Goal: Information Seeking & Learning: Learn about a topic

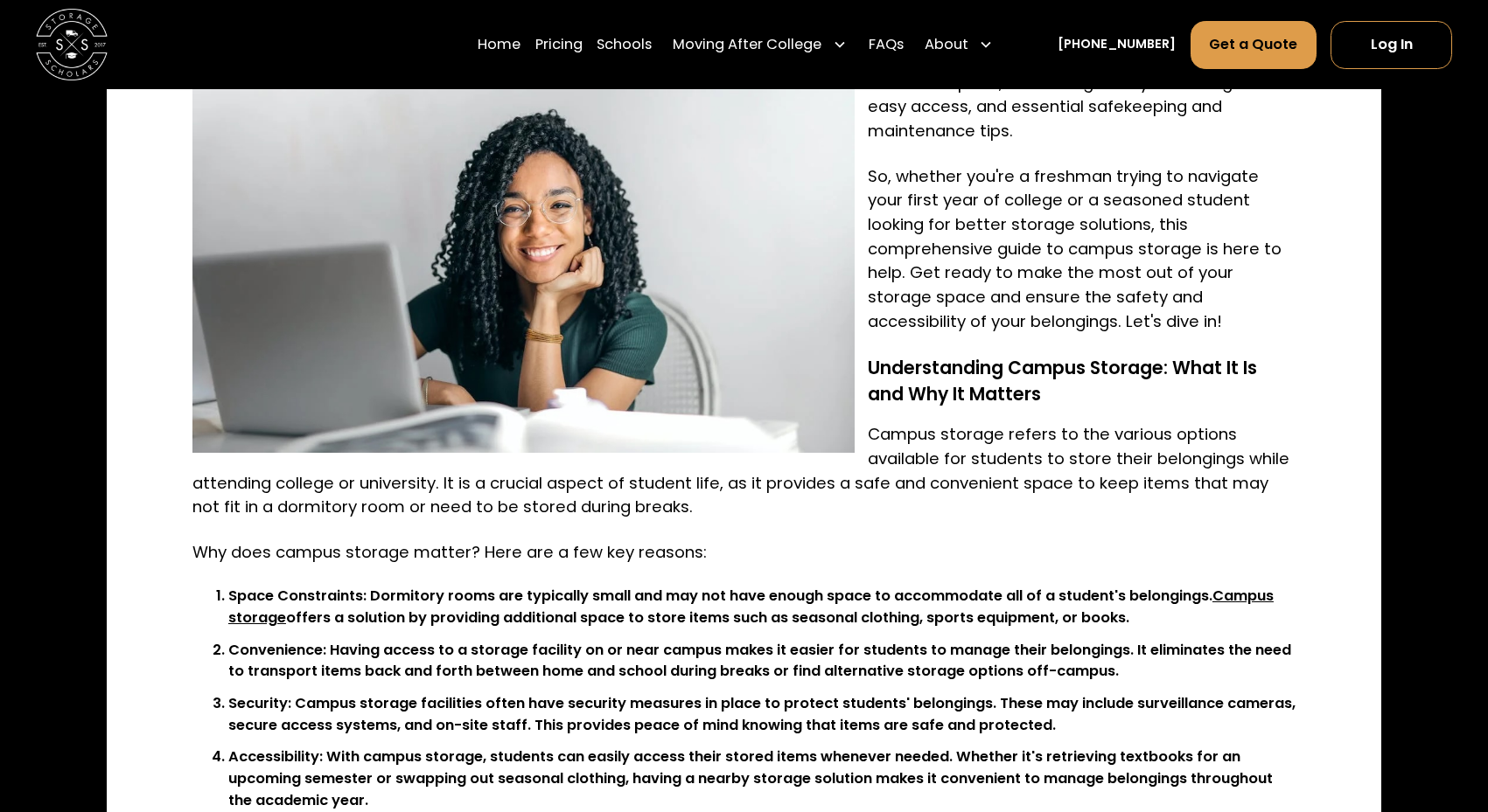
scroll to position [1869, 0]
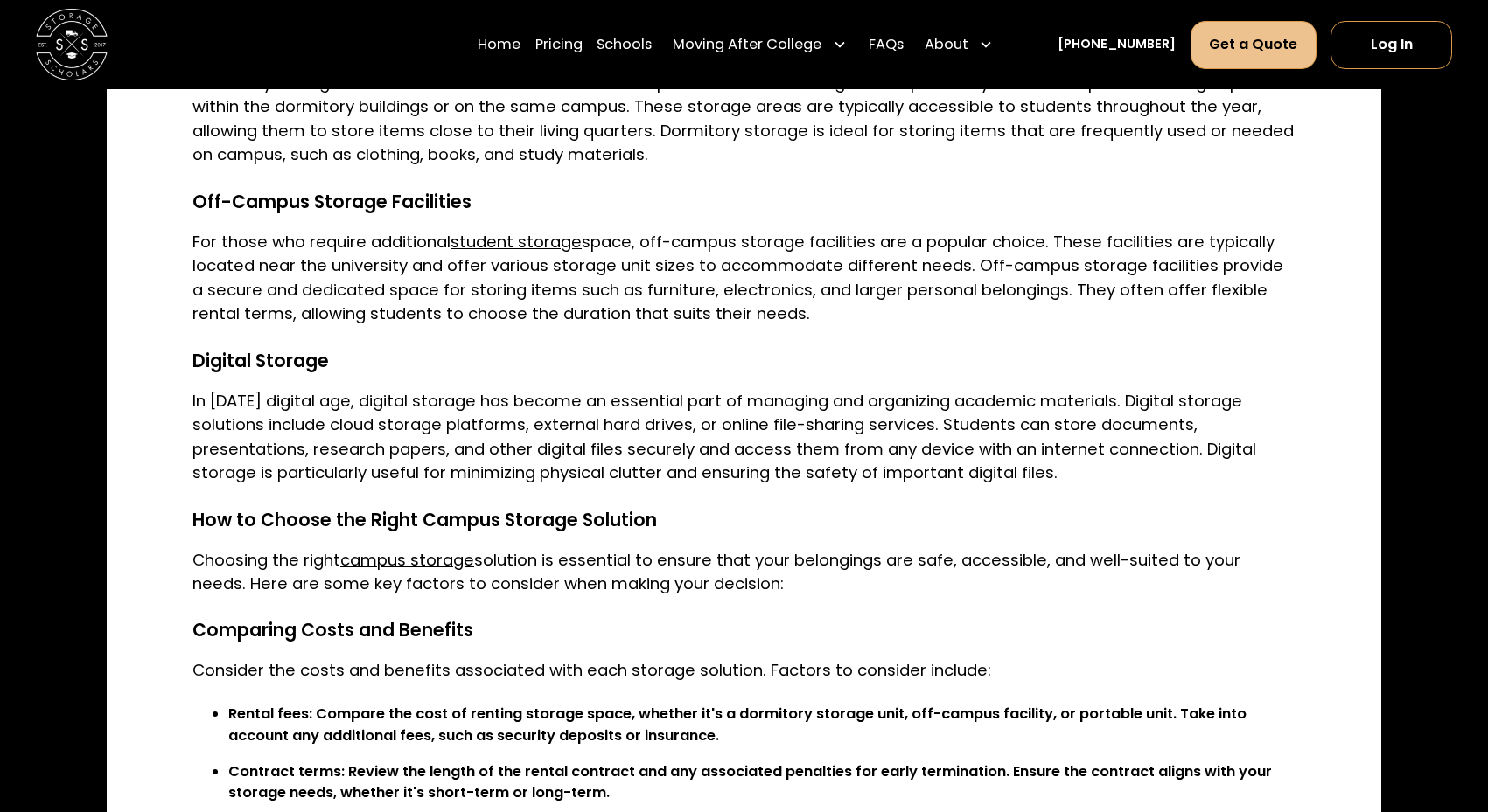
click at [1209, 34] on link "Get a Quote" at bounding box center [1253, 44] width 126 height 48
click at [650, 52] on link "Schools" at bounding box center [624, 44] width 55 height 50
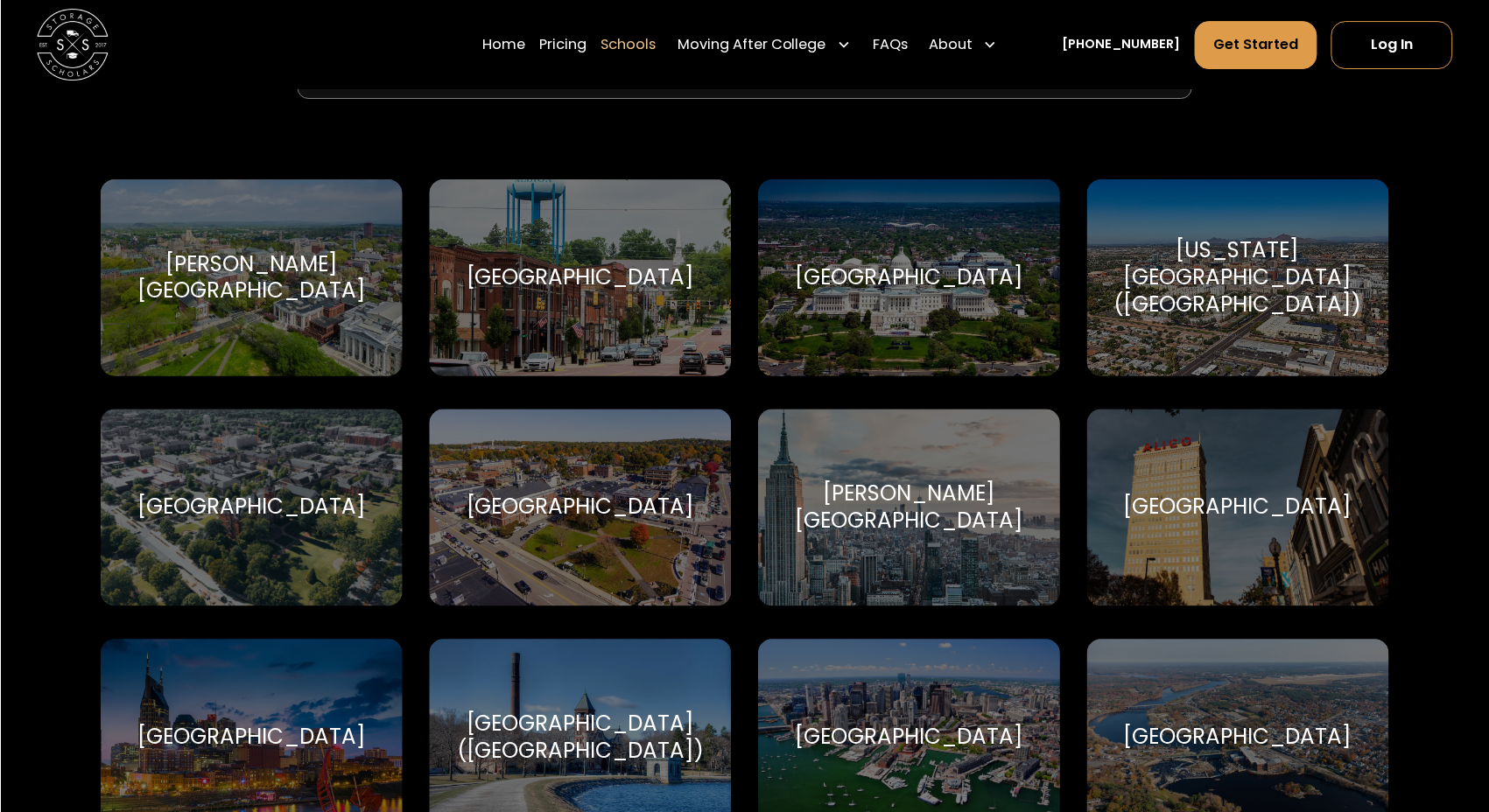
scroll to position [738, 0]
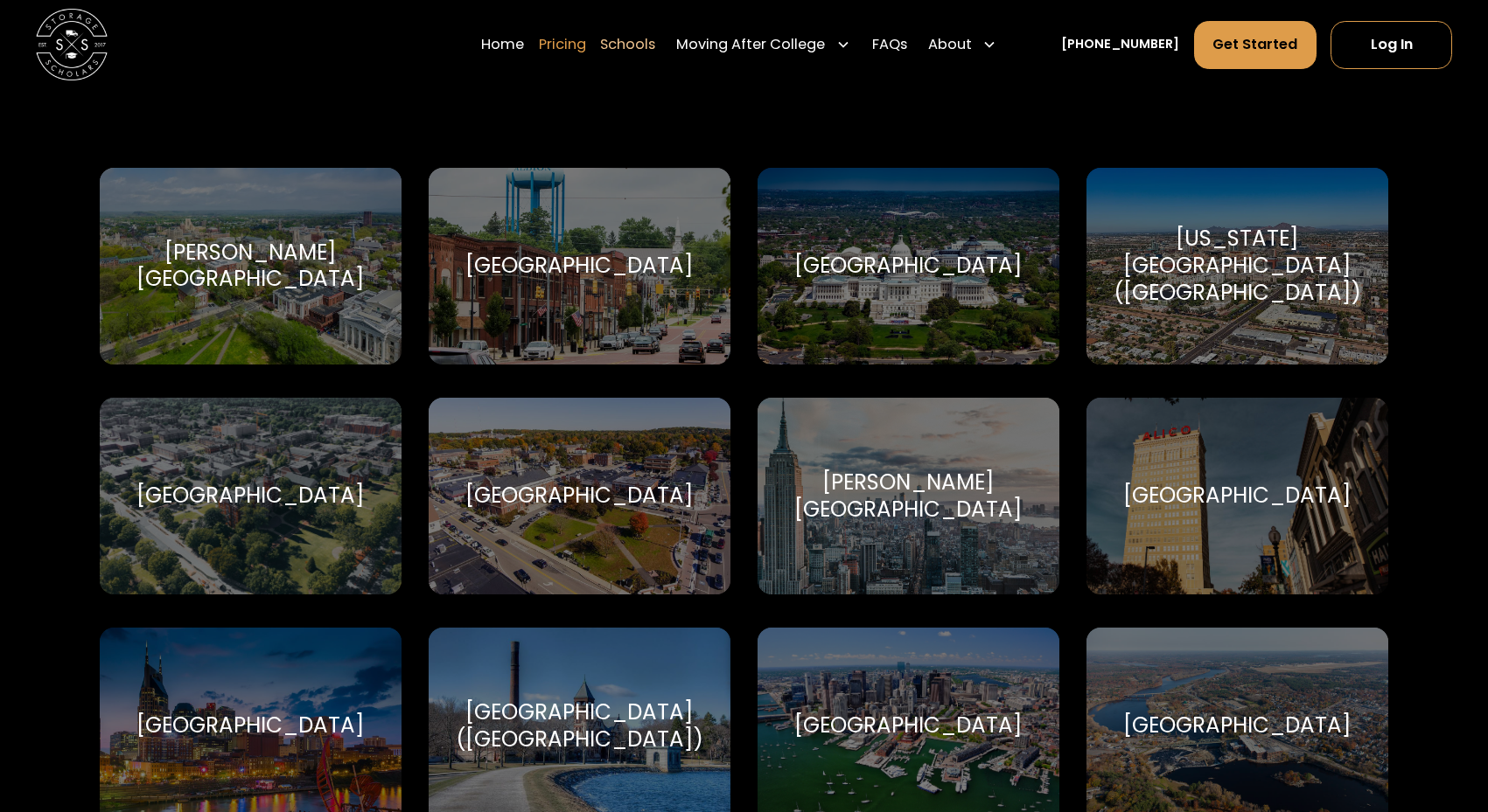
click at [586, 48] on link "Pricing" at bounding box center [562, 44] width 47 height 50
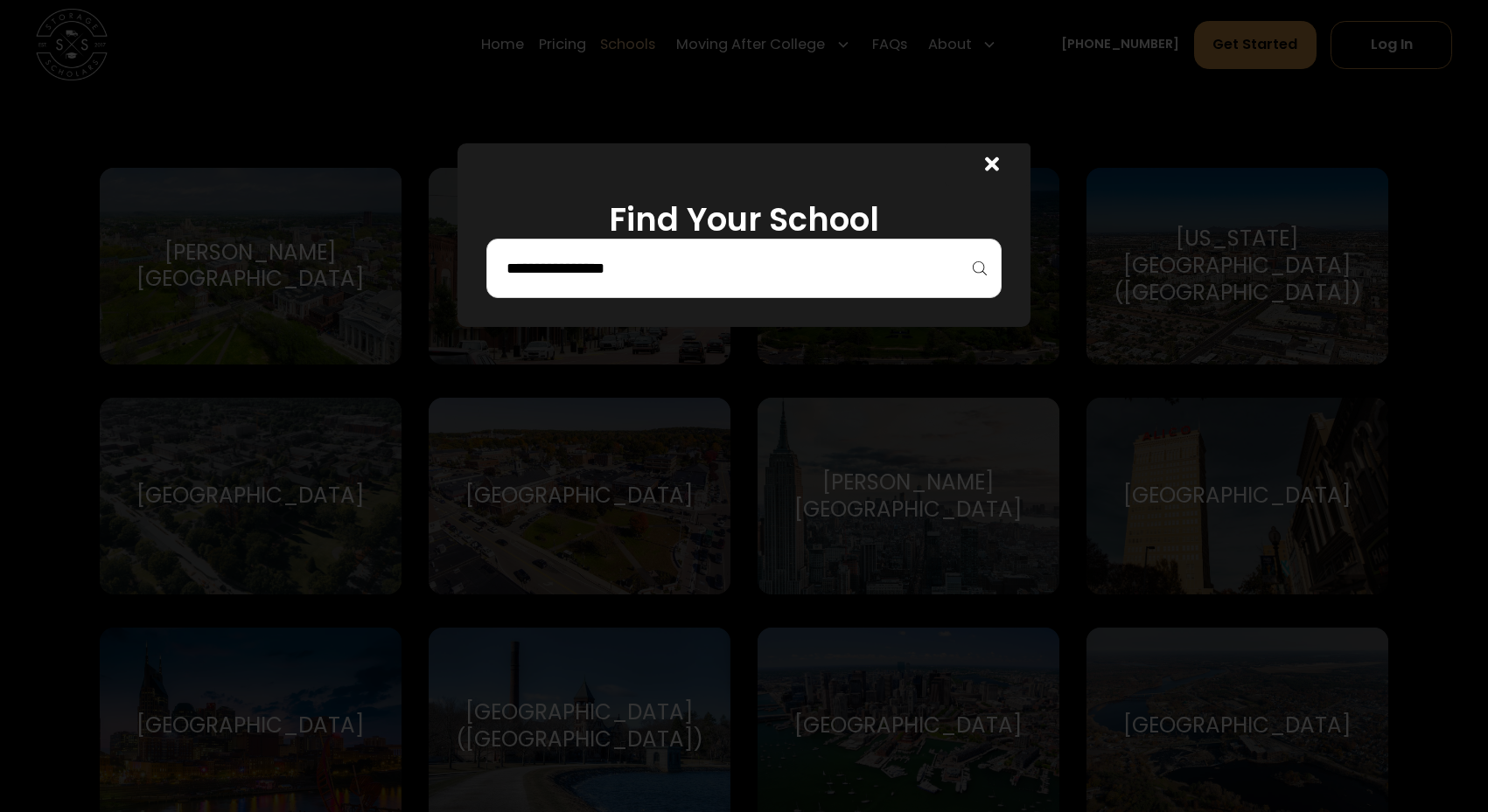
click at [990, 159] on icon at bounding box center [991, 164] width 14 height 21
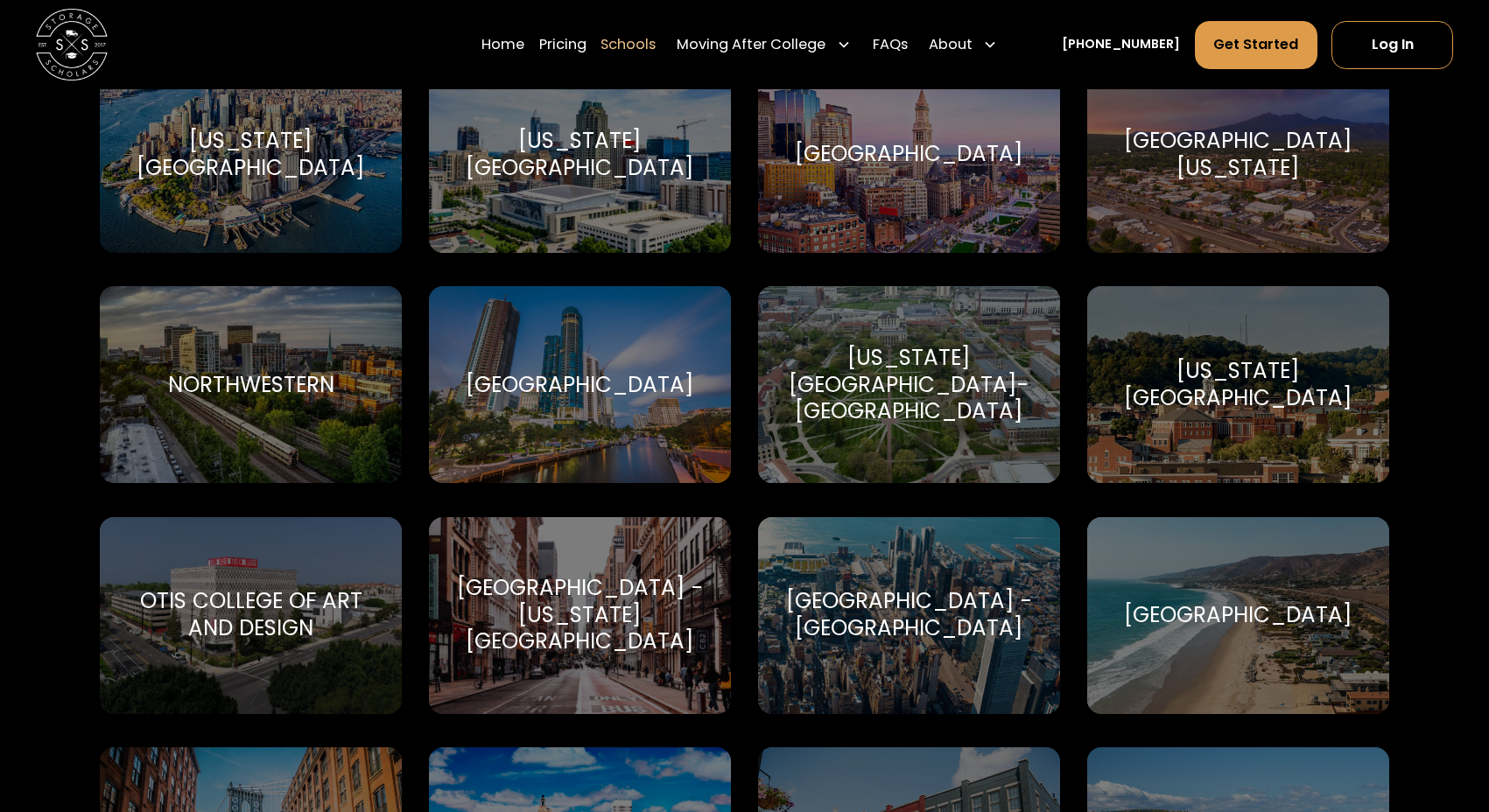
scroll to position [4994, 0]
